Goal: Browse casually

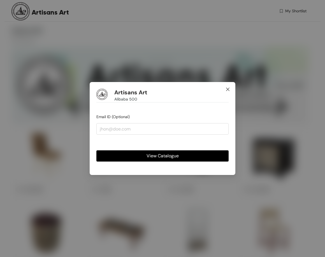
click at [230, 89] on span "Close" at bounding box center [227, 89] width 15 height 15
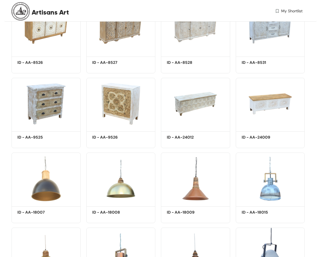
scroll to position [1419, 0]
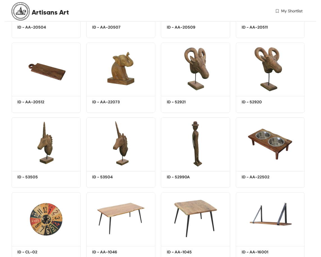
scroll to position [3014, 0]
